Goal: Find contact information: Find contact information

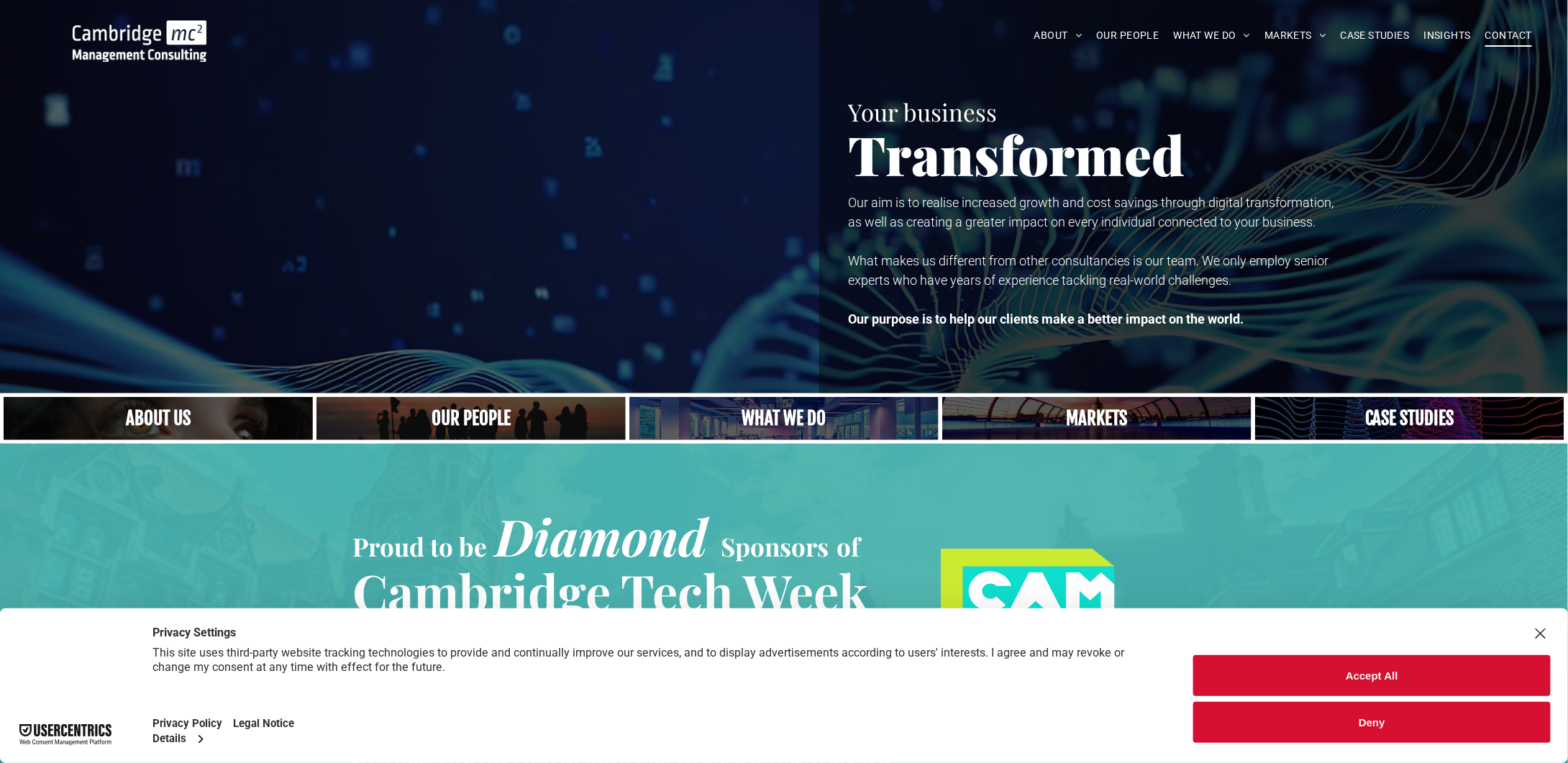
click at [1508, 34] on span "CONTACT" at bounding box center [1507, 36] width 46 height 23
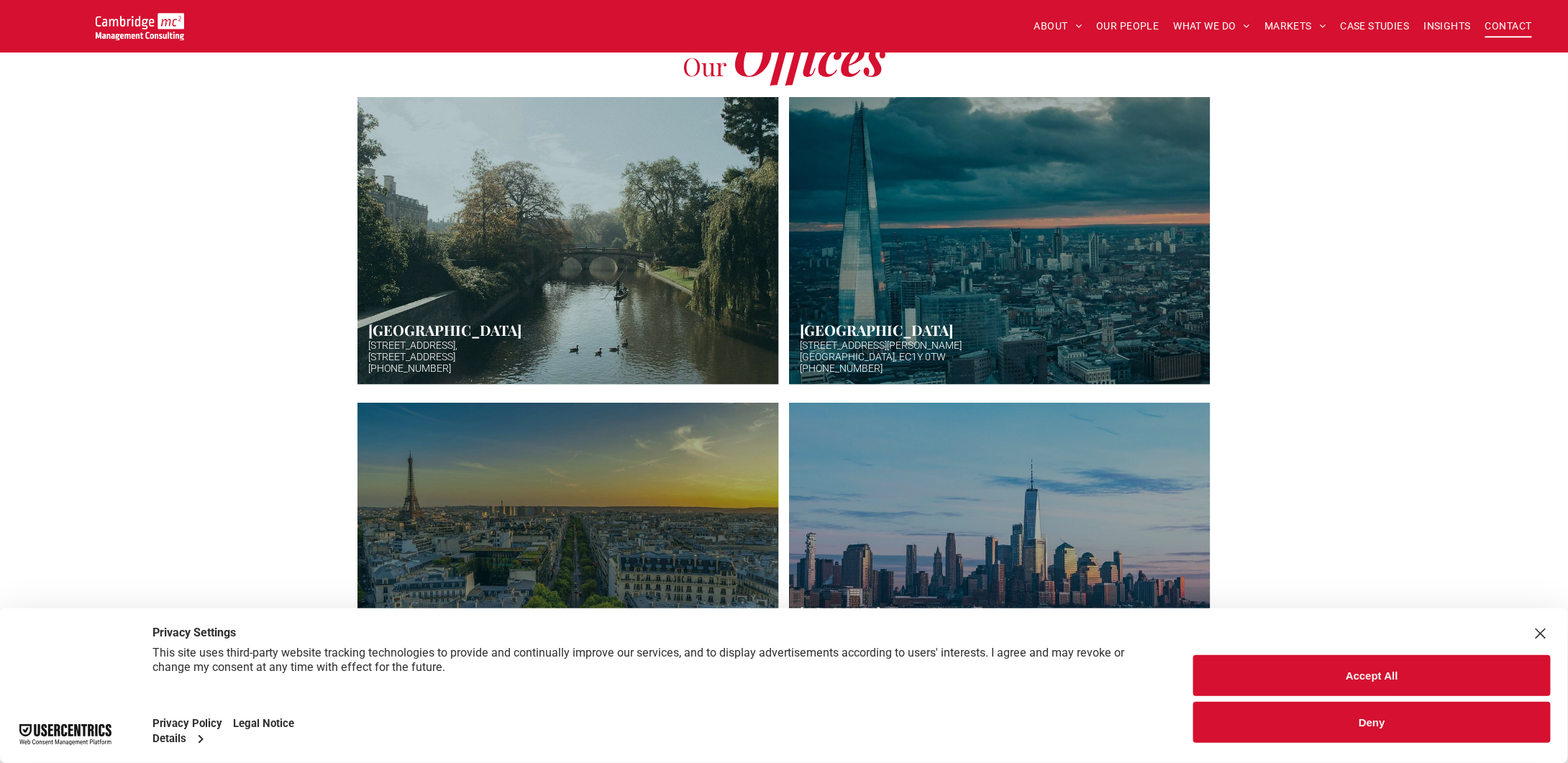
scroll to position [318, 0]
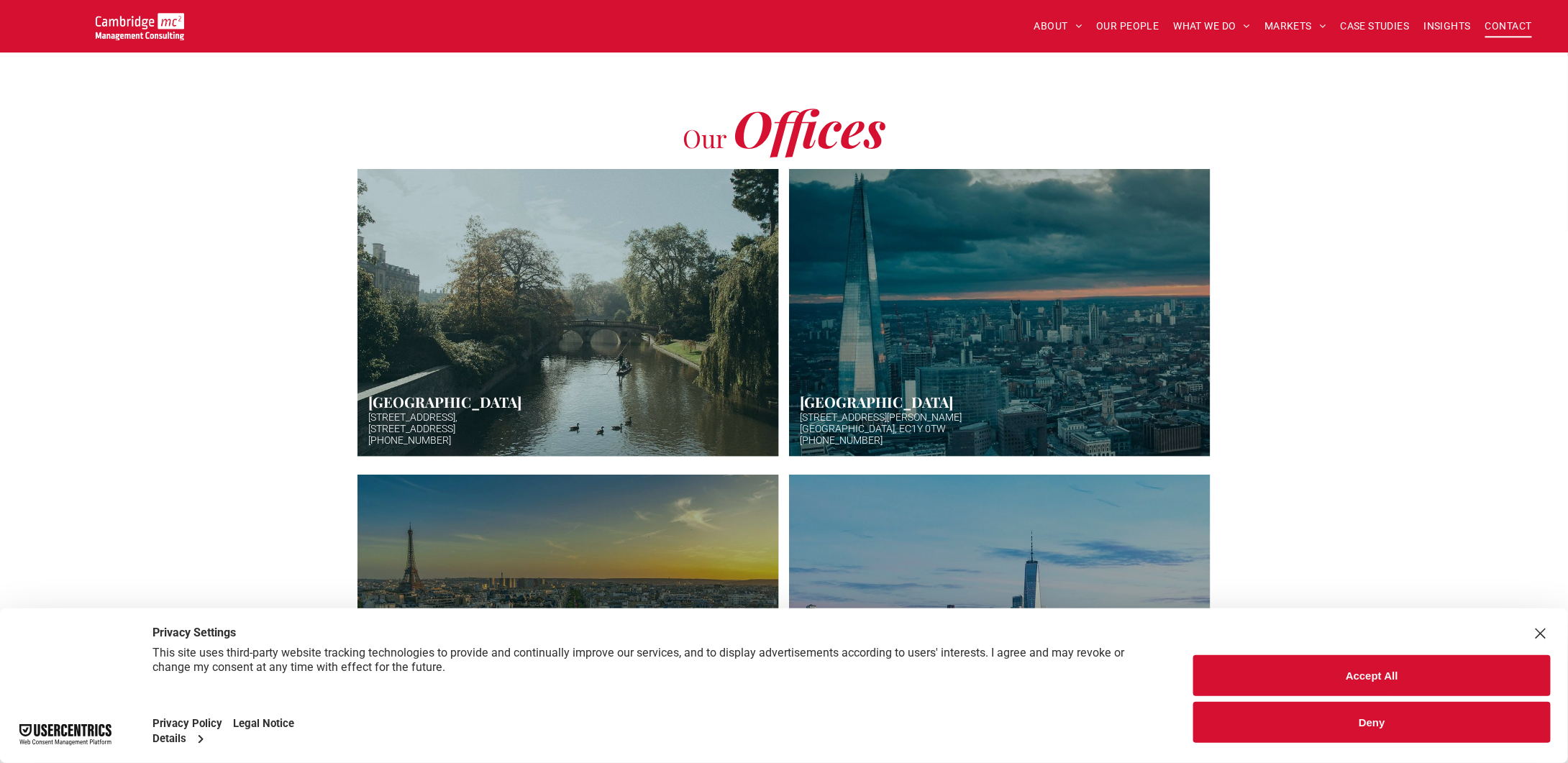
click at [453, 365] on link "Hazy afternoon photo of river and bridge in Cambridge. Punt boat in middle-dist…" at bounding box center [567, 313] width 447 height 305
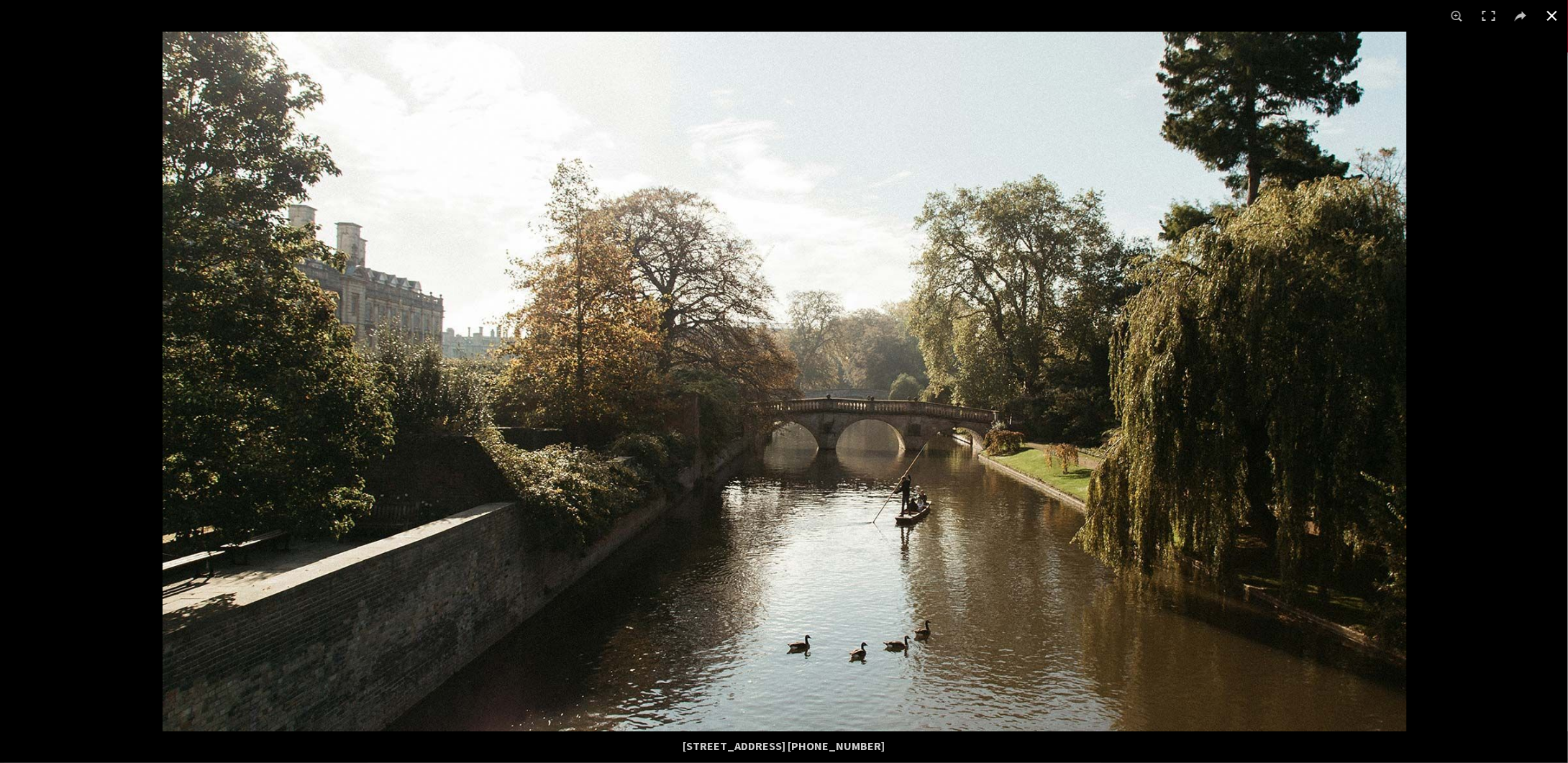
click at [1545, 13] on button at bounding box center [1551, 15] width 31 height 31
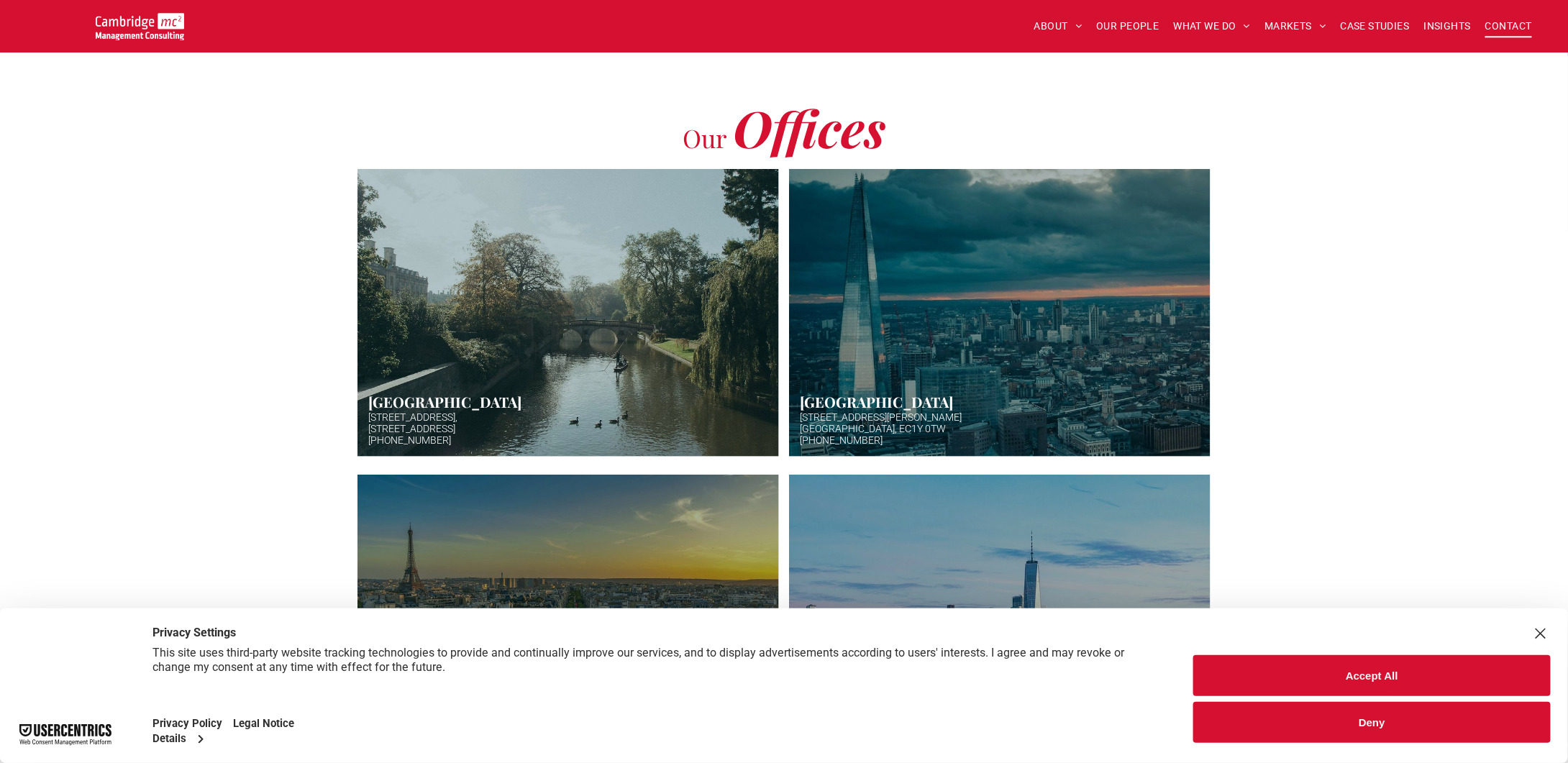
scroll to position [462, 0]
